Goal: Task Accomplishment & Management: Manage account settings

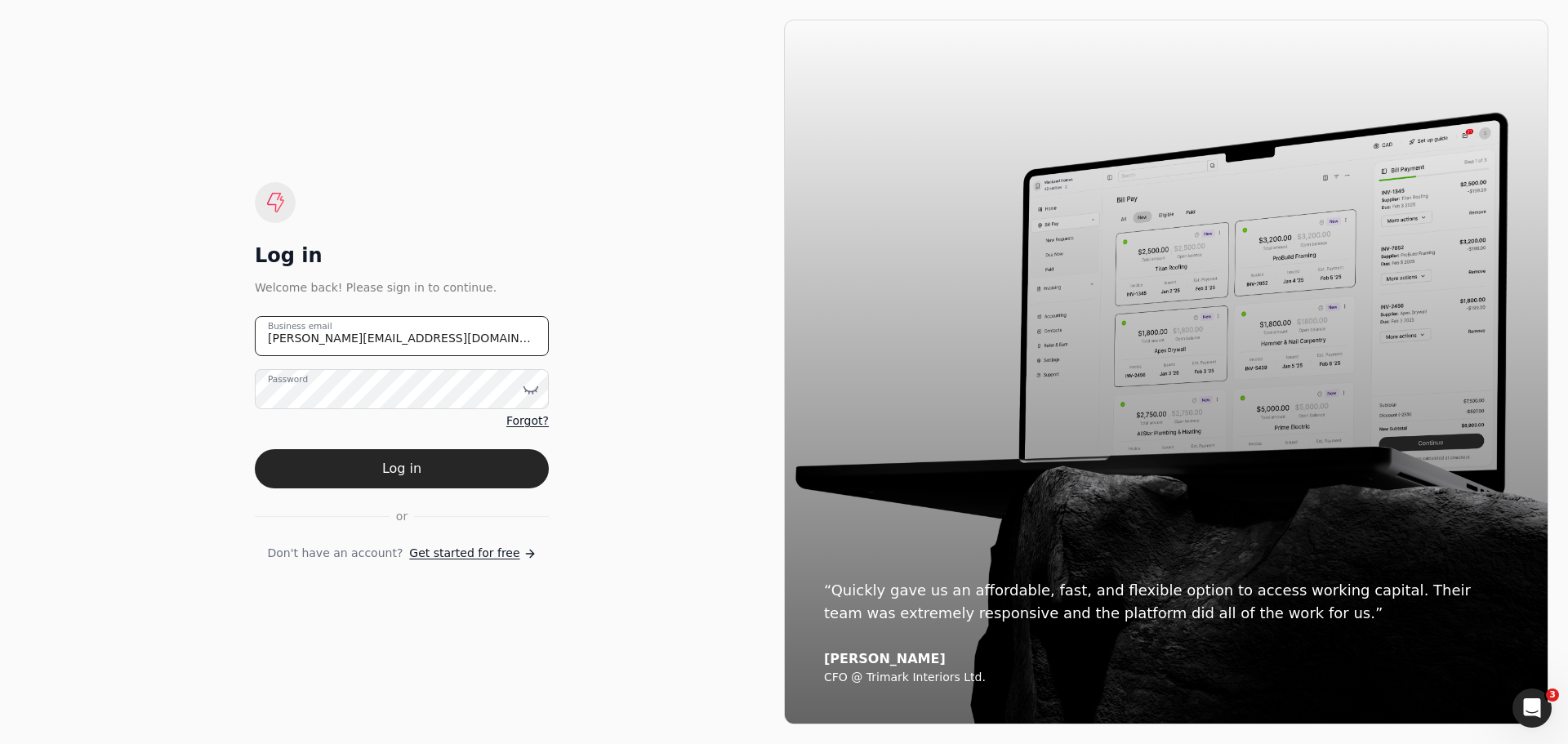
drag, startPoint x: 422, startPoint y: 328, endPoint x: 192, endPoint y: 332, distance: 230.0
click at [192, 332] on div "Log in Welcome back! Please sign in to continue. [PERSON_NAME][EMAIL_ADDRESS][D…" at bounding box center [402, 372] width 765 height 705
type email "[EMAIL_ADDRESS][DOMAIN_NAME]"
click at [534, 392] on icon at bounding box center [531, 389] width 16 height 16
click at [283, 464] on button "Log in" at bounding box center [402, 469] width 294 height 39
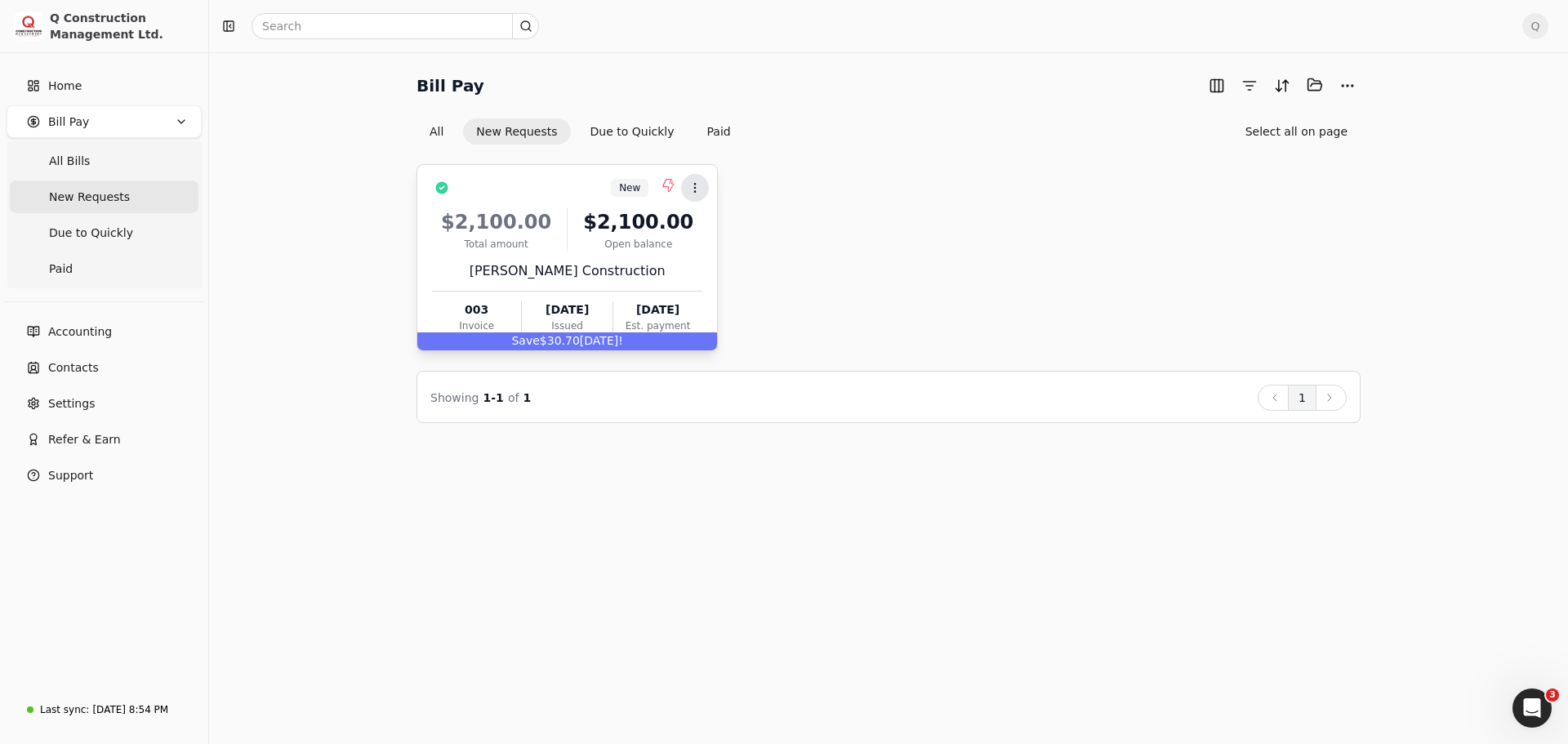
click at [699, 188] on icon at bounding box center [695, 188] width 13 height 13
click at [695, 186] on icon at bounding box center [695, 188] width 13 height 13
click at [697, 187] on icon at bounding box center [695, 188] width 13 height 13
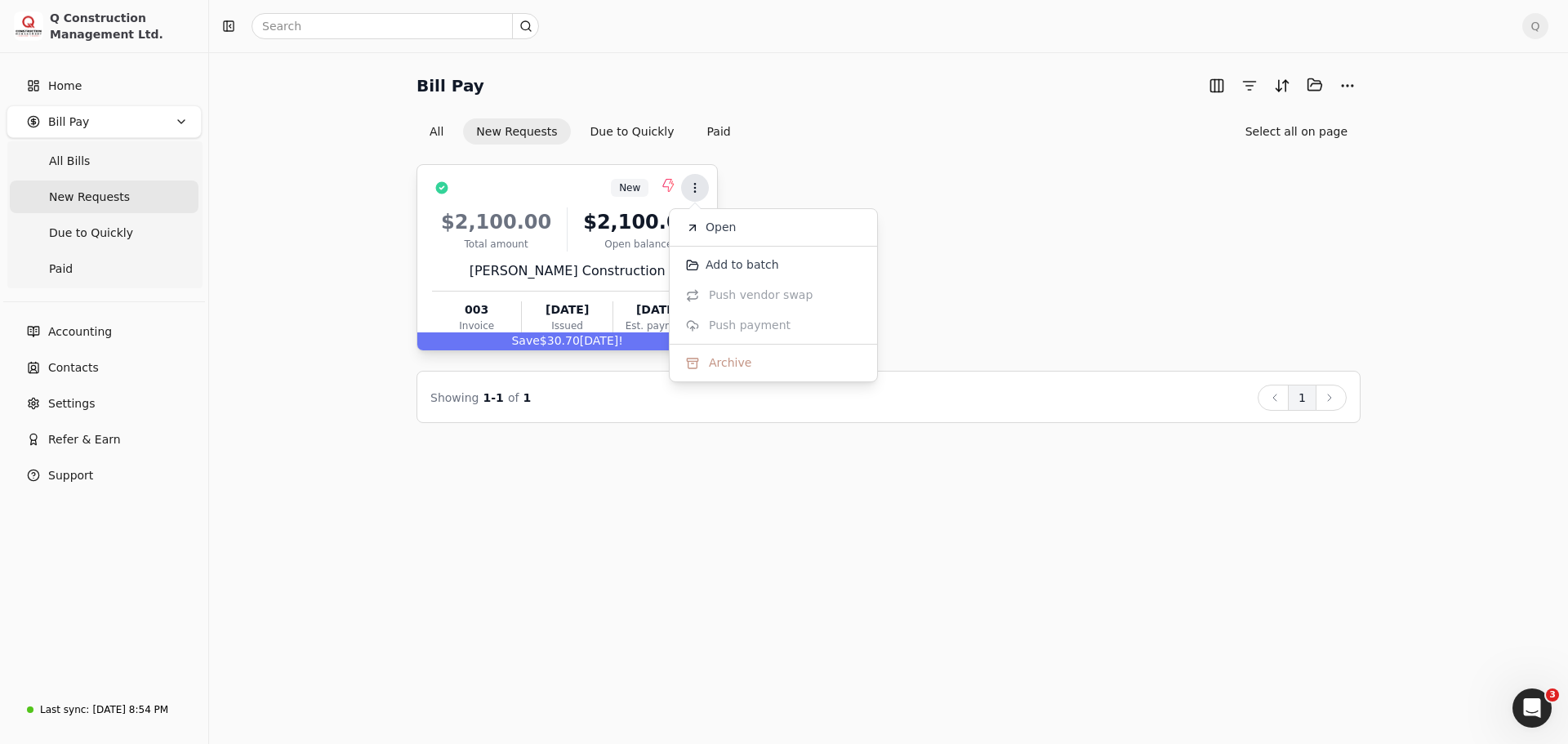
click at [697, 187] on icon at bounding box center [695, 188] width 13 height 13
click at [703, 251] on div "New Context Menu Button $2,100.00 Total amount $2,100.00 Open balance [PERSON_N…" at bounding box center [567, 257] width 302 height 187
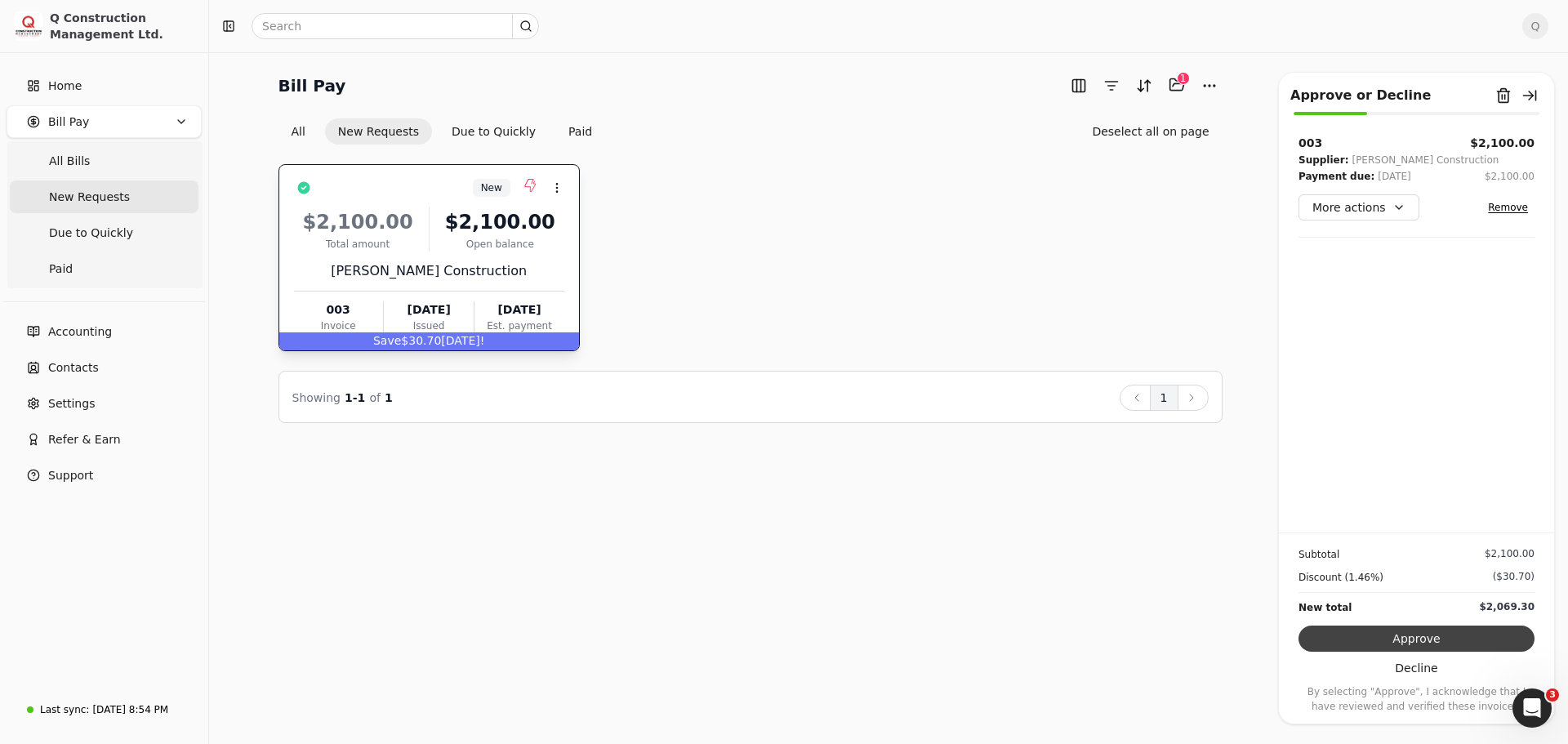
click at [1424, 639] on button "Approve" at bounding box center [1417, 639] width 236 height 27
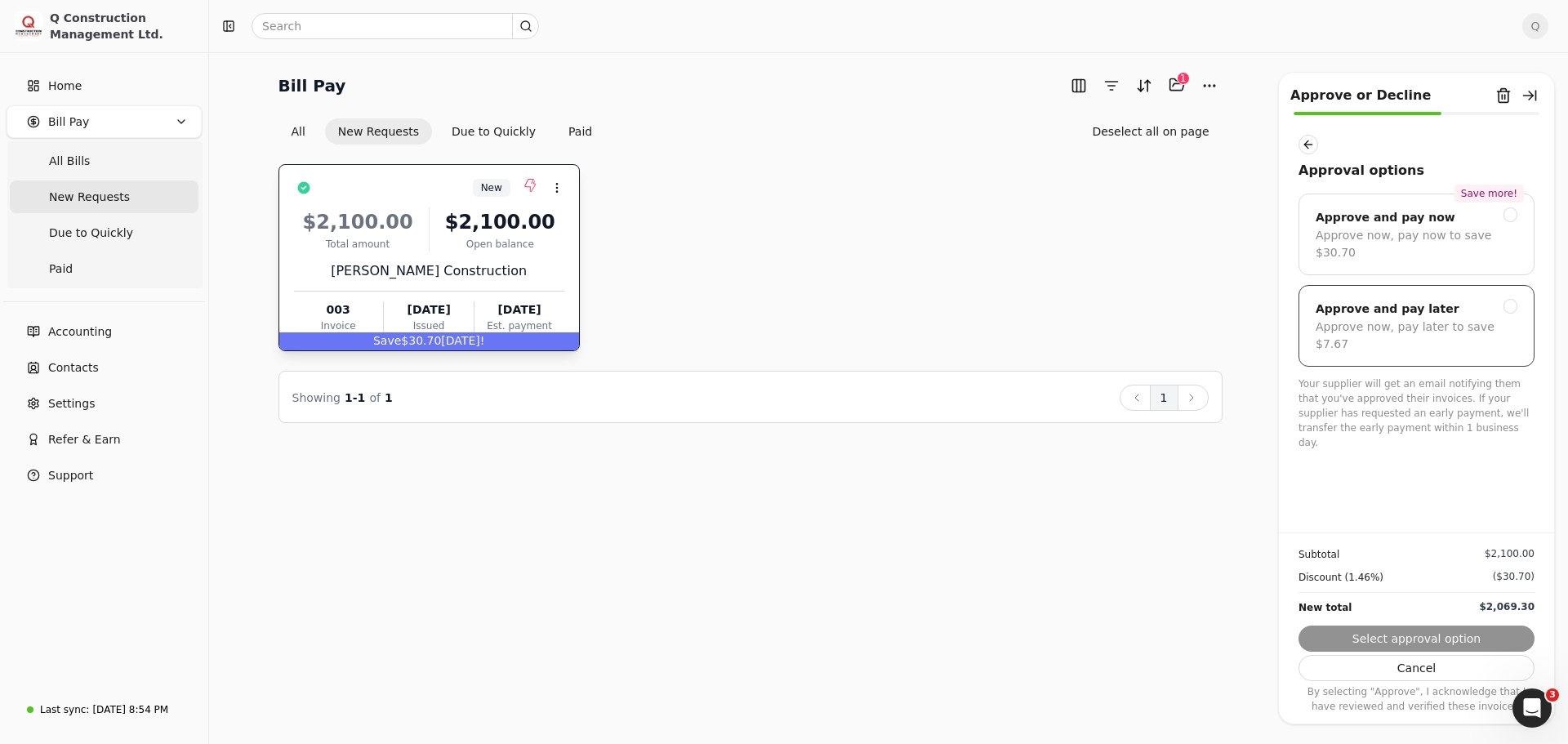
click at [1364, 318] on div "Approve now, pay later to save $7.67" at bounding box center [1417, 335] width 202 height 35
click at [1413, 636] on button "Submit approval" at bounding box center [1417, 639] width 236 height 27
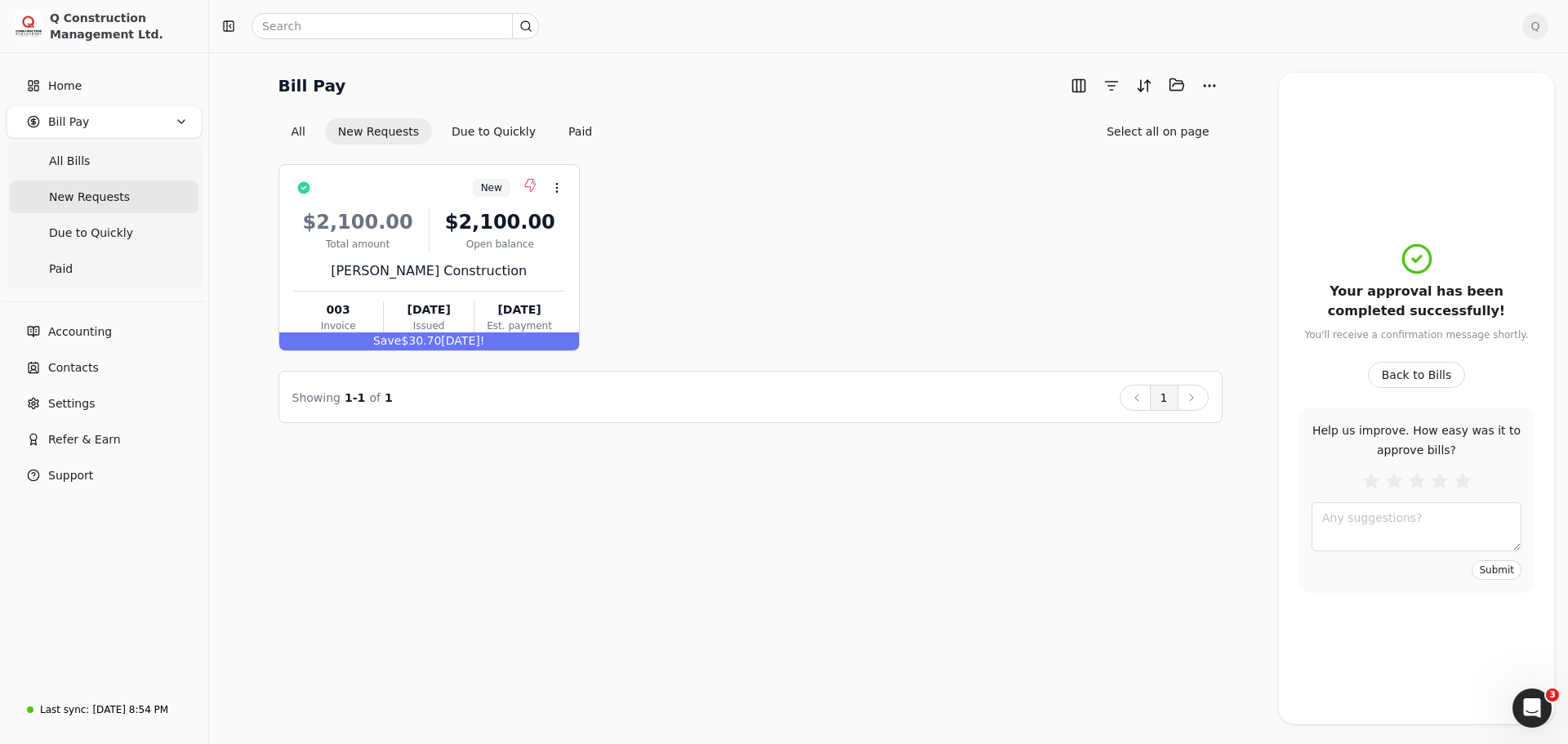
click at [1533, 26] on span "Q" at bounding box center [1536, 27] width 27 height 27
click at [1420, 129] on span "Sign Out" at bounding box center [1422, 137] width 49 height 17
